Goal: Transaction & Acquisition: Subscribe to service/newsletter

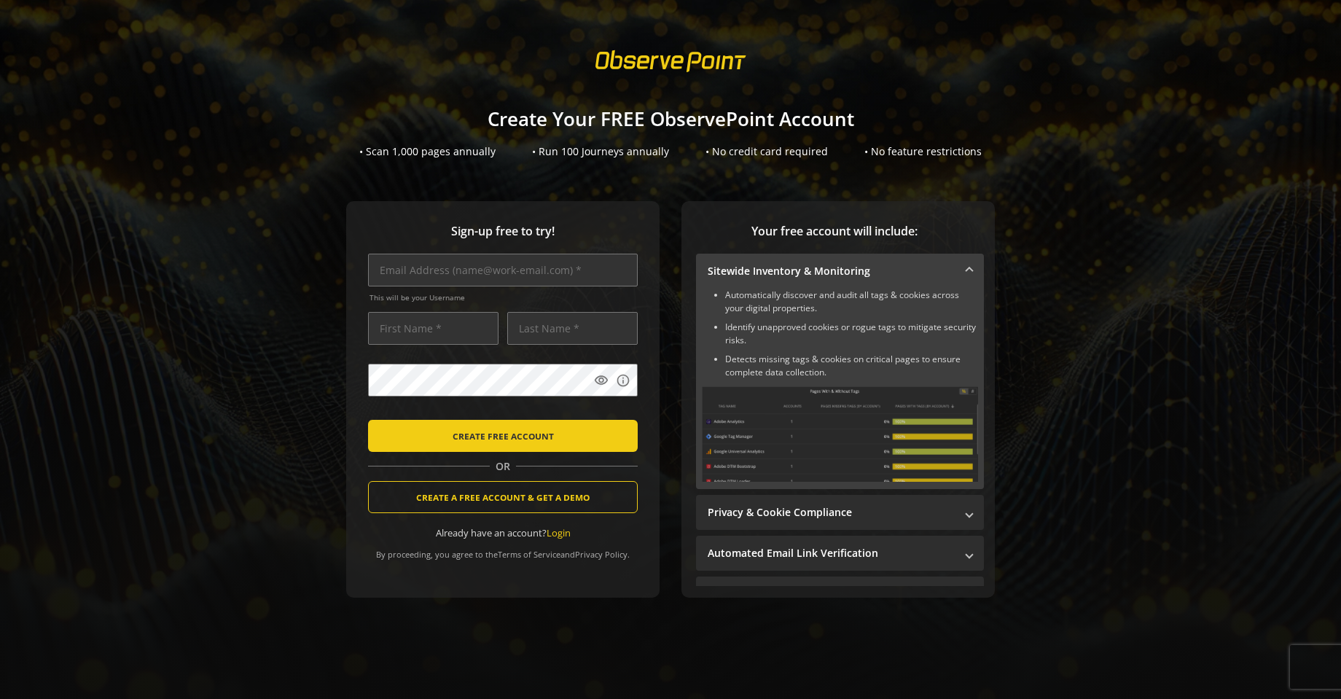
click at [1045, 174] on sign-up "Create Your FREE ObservePoint Account • Scan 1,000 pages annually • Run 100 Jou…" at bounding box center [670, 349] width 1341 height 699
